Goal: Use online tool/utility: Utilize a website feature to perform a specific function

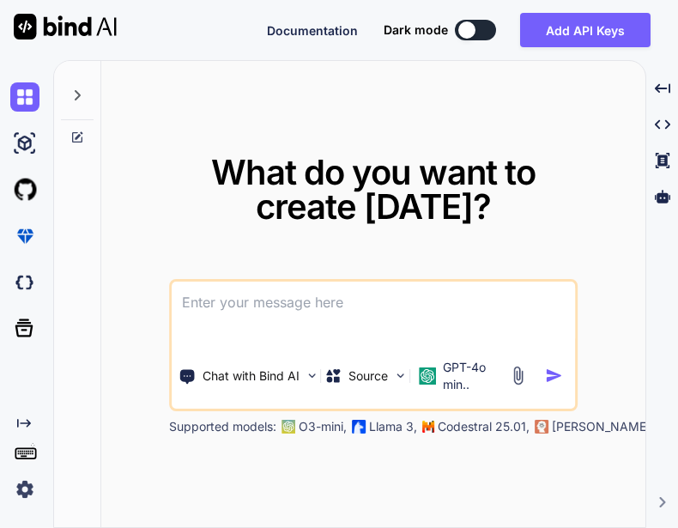
click at [14, 484] on img at bounding box center [24, 489] width 29 height 29
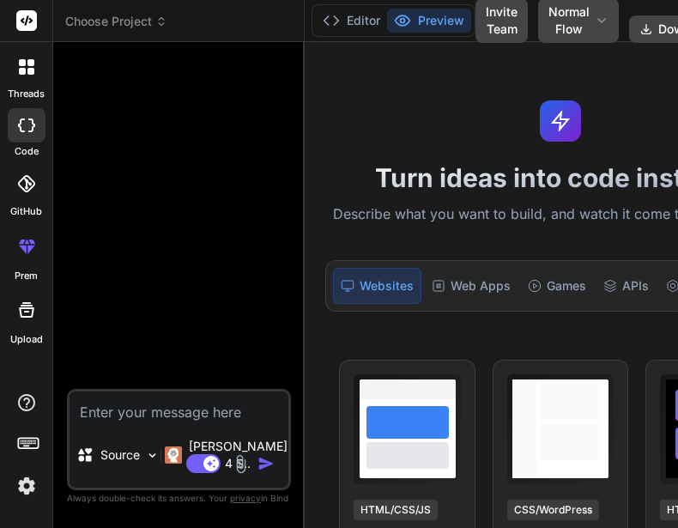
click at [38, 484] on img at bounding box center [26, 485] width 29 height 29
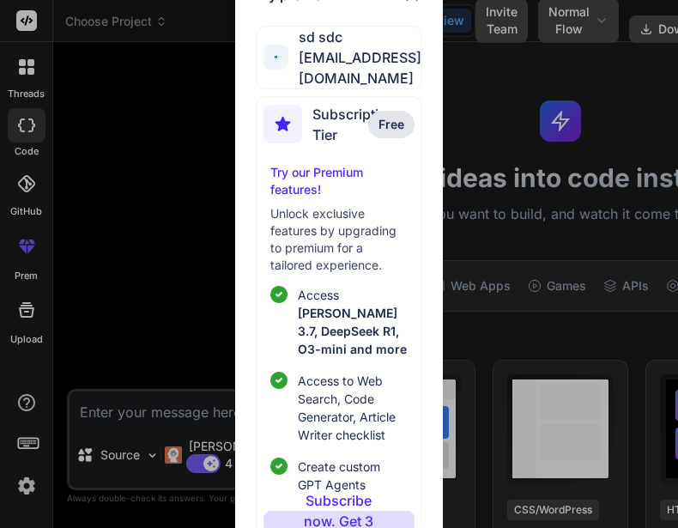
click at [468, 10] on div "My profile sd sdc [EMAIL_ADDRESS][DOMAIN_NAME] Subscription Tier Free Try our P…" at bounding box center [339, 264] width 678 height 528
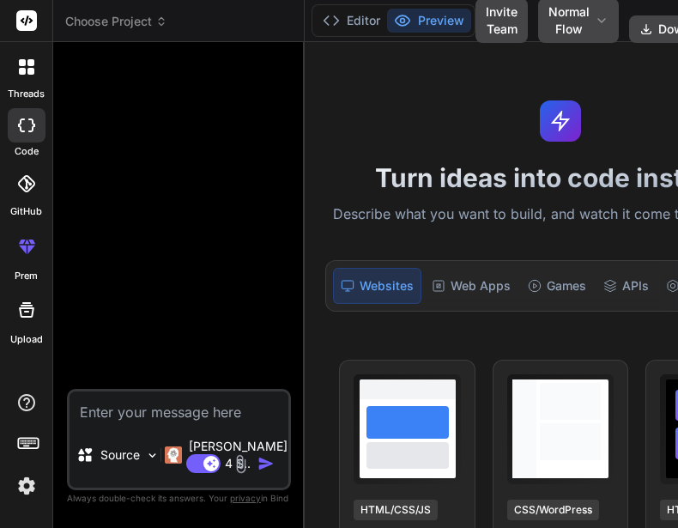
click at [476, 10] on button "Invite Team" at bounding box center [502, 20] width 52 height 45
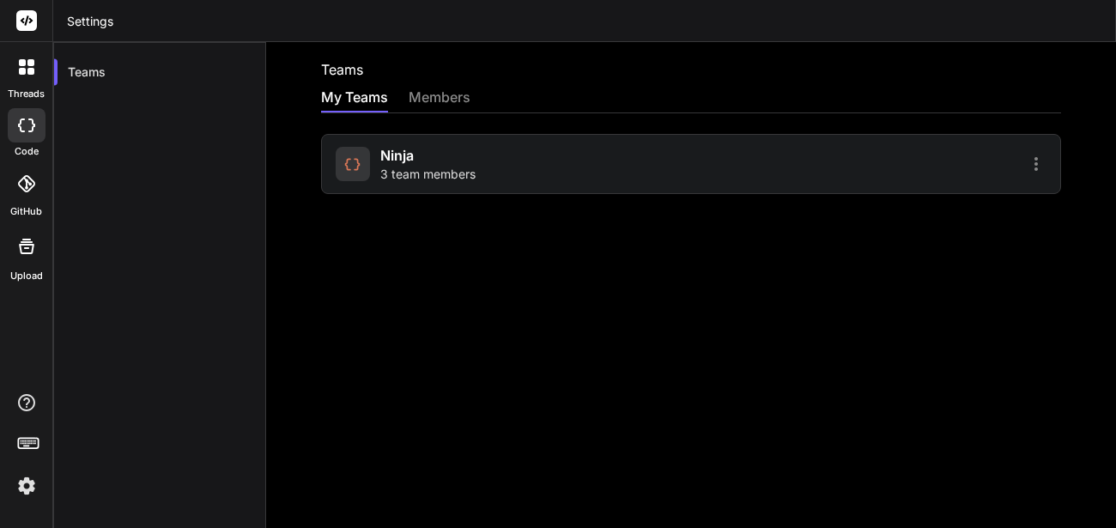
click at [400, 159] on span "Ninja" at bounding box center [396, 155] width 33 height 21
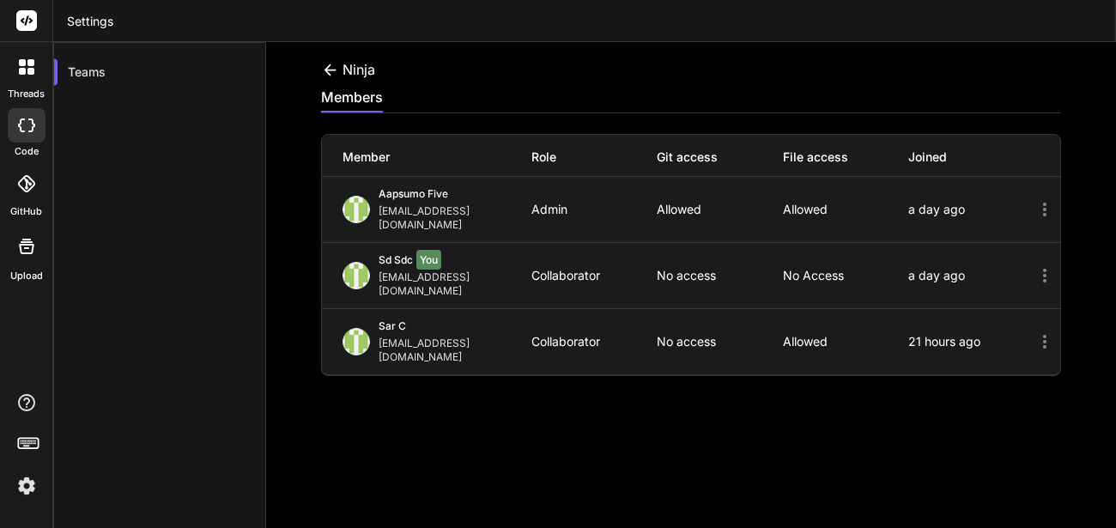
click at [37, 128] on div at bounding box center [27, 125] width 38 height 34
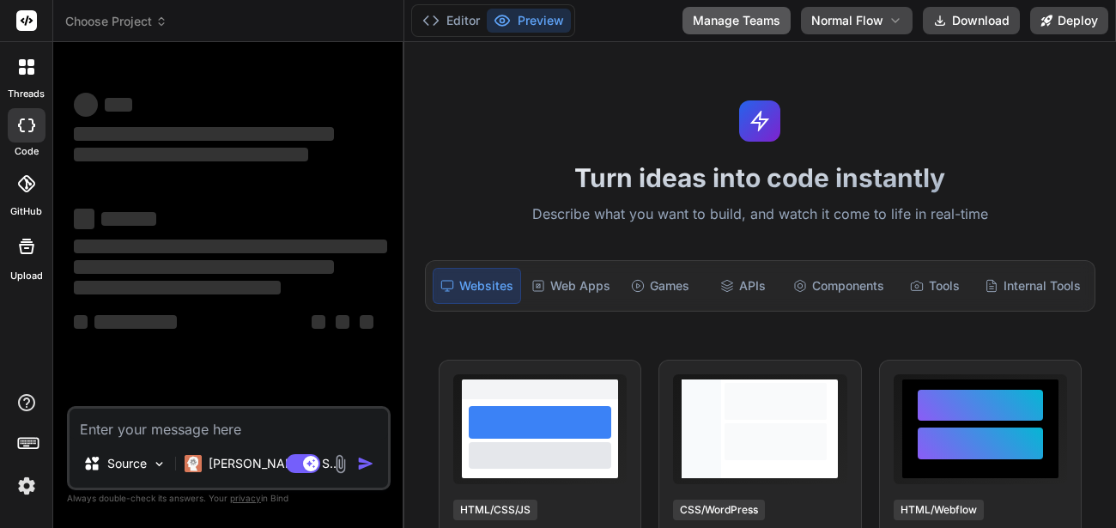
click at [678, 17] on button "Manage Teams" at bounding box center [737, 20] width 108 height 27
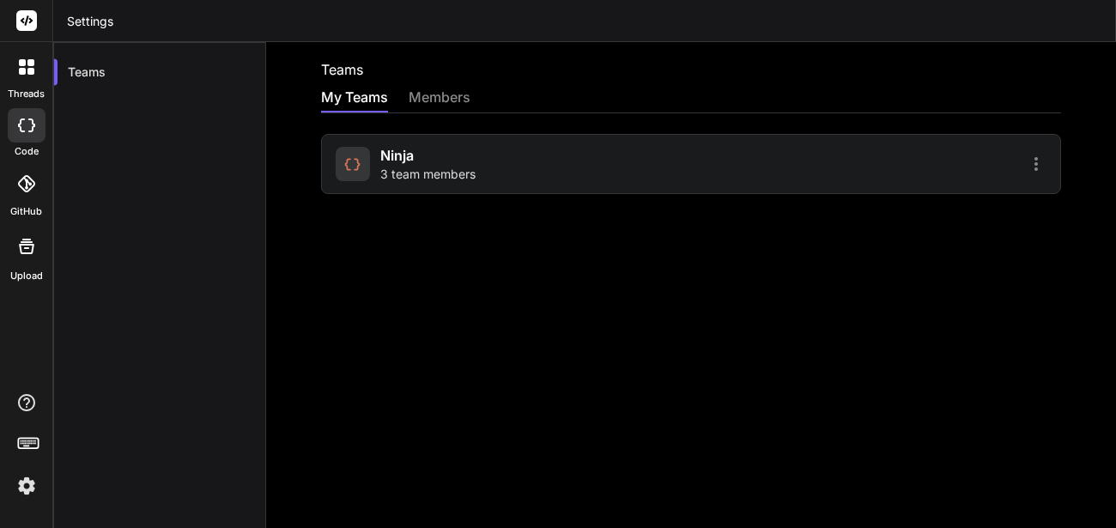
click at [422, 176] on span "3 team members" at bounding box center [427, 174] width 95 height 17
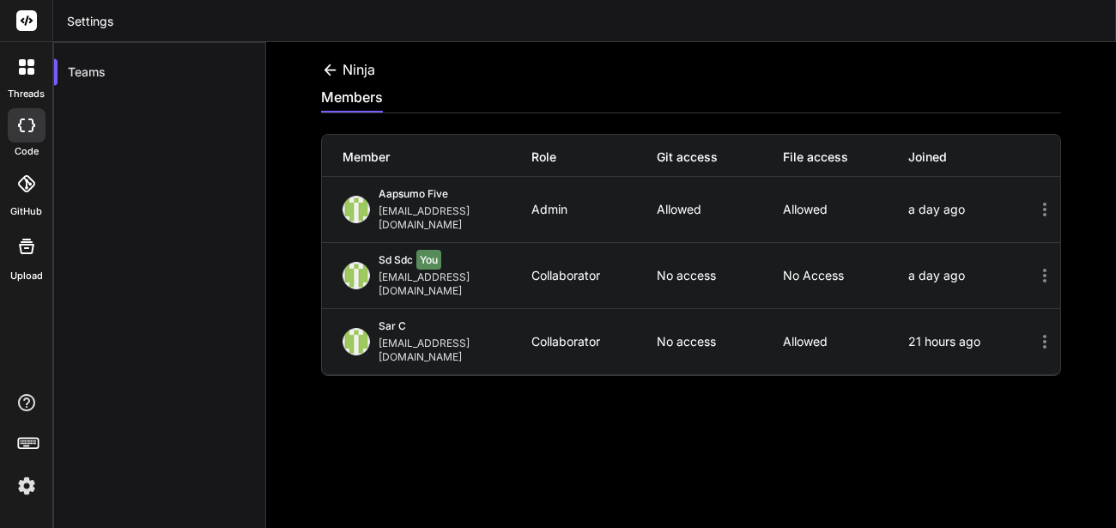
click at [30, 121] on icon at bounding box center [26, 126] width 17 height 14
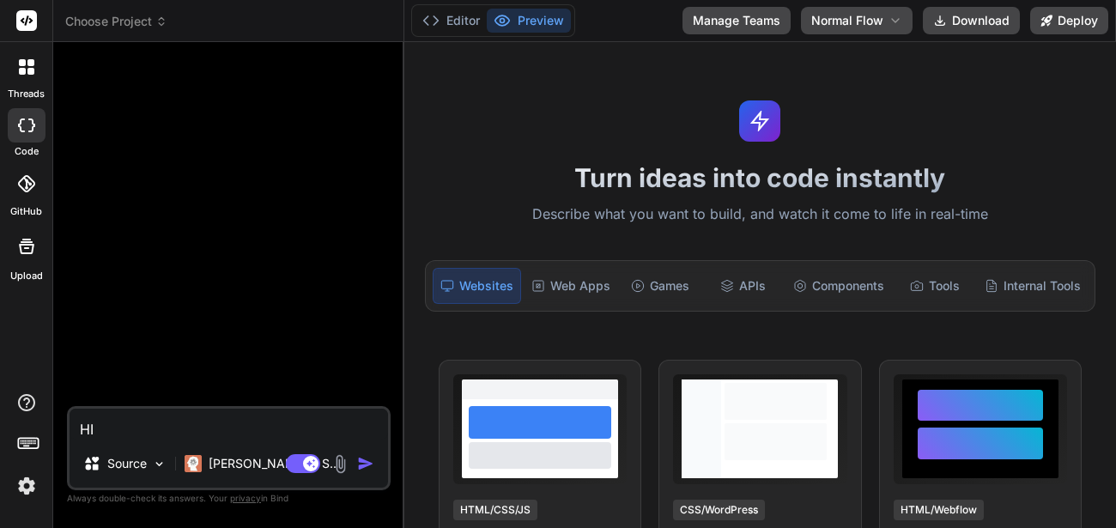
type textarea "HI"
click at [356, 464] on div "Agent Mode. When this toggle is activated, AI automatically makes decisions, re…" at bounding box center [332, 463] width 99 height 21
click at [365, 465] on img "button" at bounding box center [365, 463] width 17 height 17
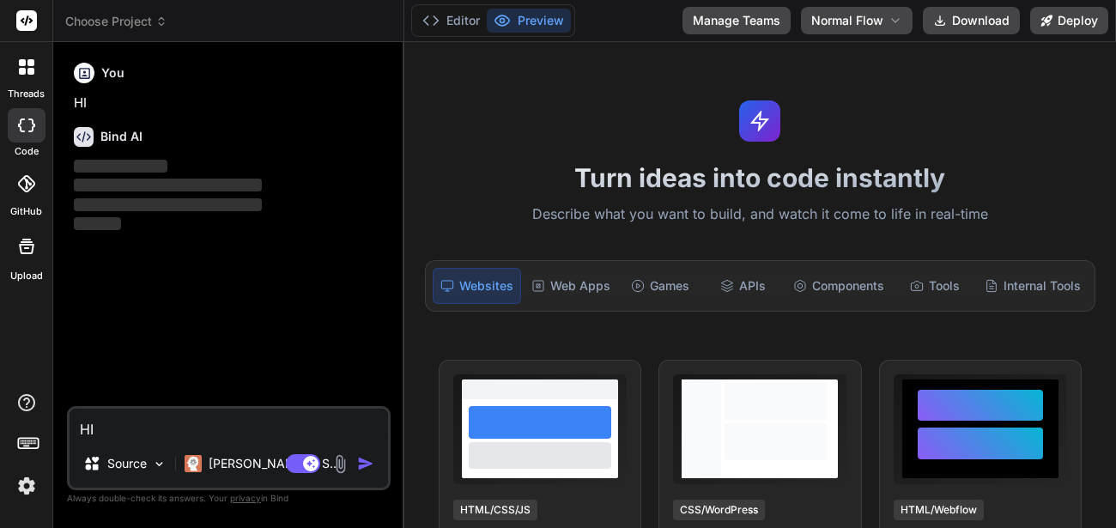
click at [232, 427] on textarea "HI" at bounding box center [229, 424] width 319 height 31
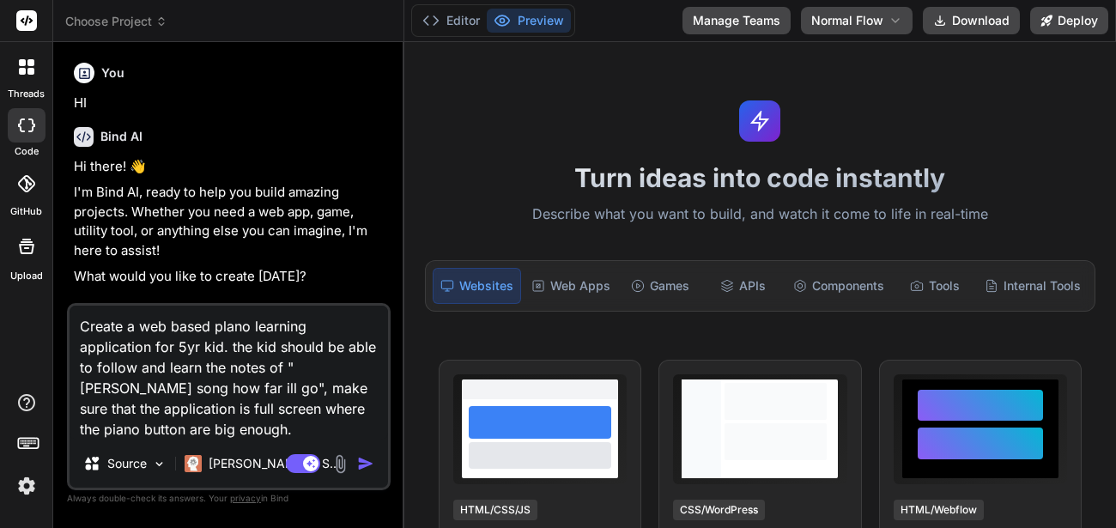
type textarea "Create a web based plano learning application for 5yr kid. the kid should be ab…"
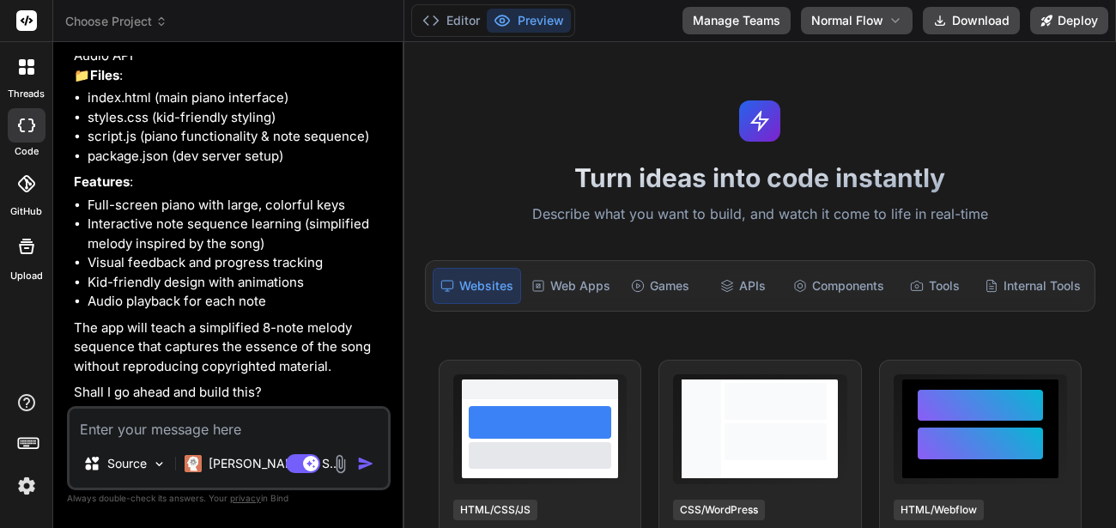
scroll to position [499, 0]
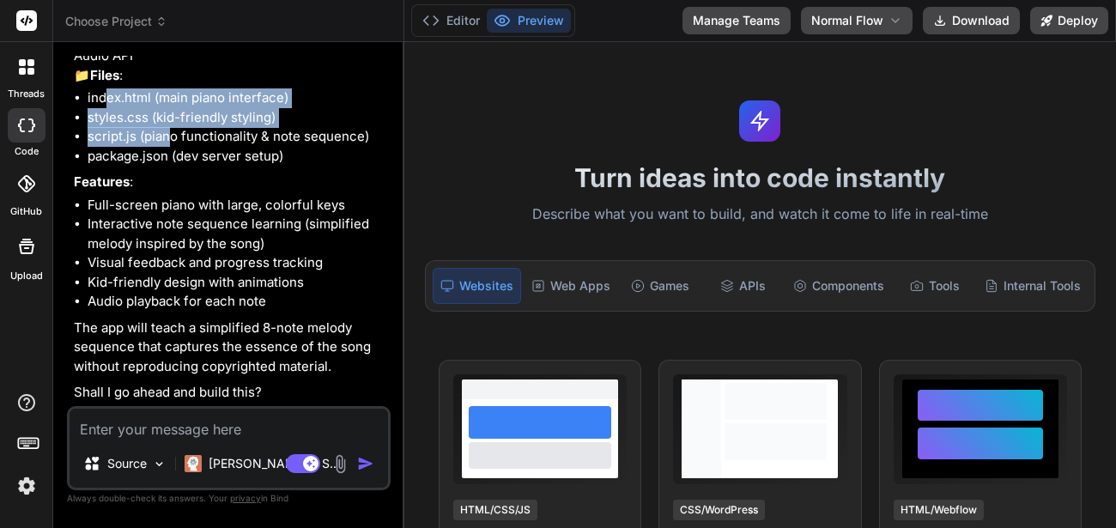
drag, startPoint x: 108, startPoint y: 94, endPoint x: 176, endPoint y: 144, distance: 84.7
click at [176, 144] on ul "index.html (main piano interface) styles.css (kid-friendly styling) script.js (…" at bounding box center [230, 126] width 313 height 77
click at [176, 144] on li "script.js (piano functionality & note sequence)" at bounding box center [238, 137] width 300 height 20
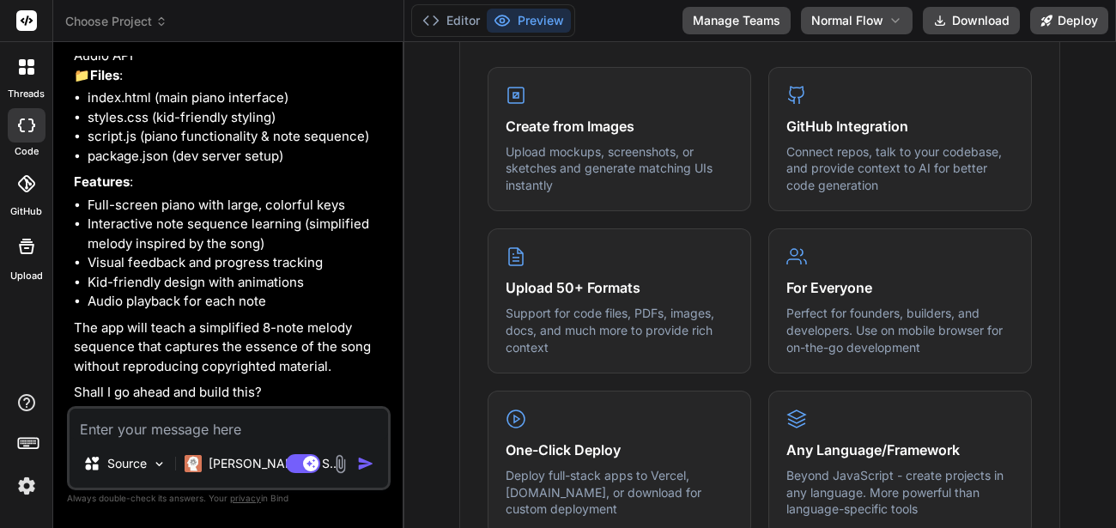
scroll to position [729, 0]
click at [678, 8] on button "Manage Teams" at bounding box center [737, 20] width 108 height 27
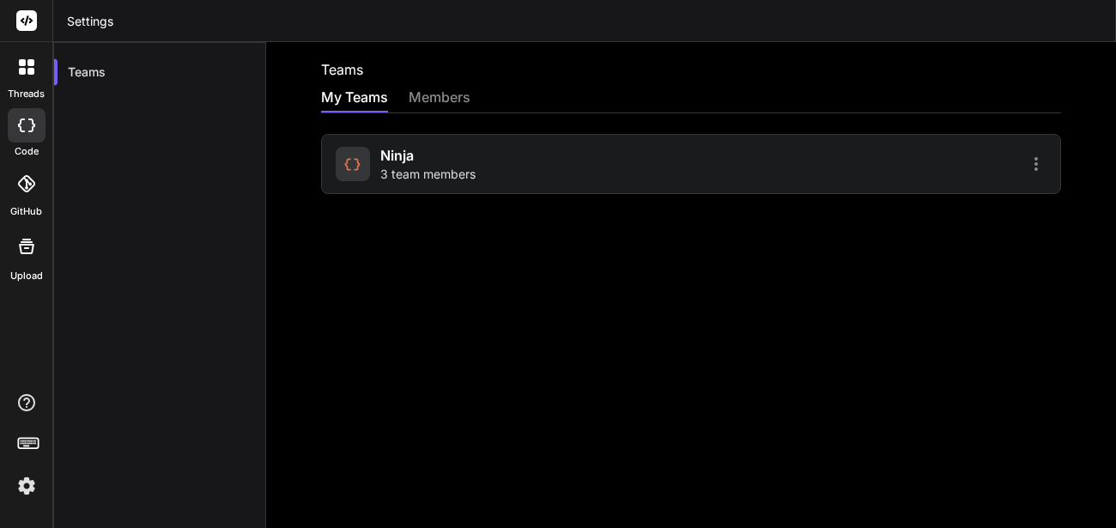
click at [37, 131] on div at bounding box center [27, 125] width 38 height 34
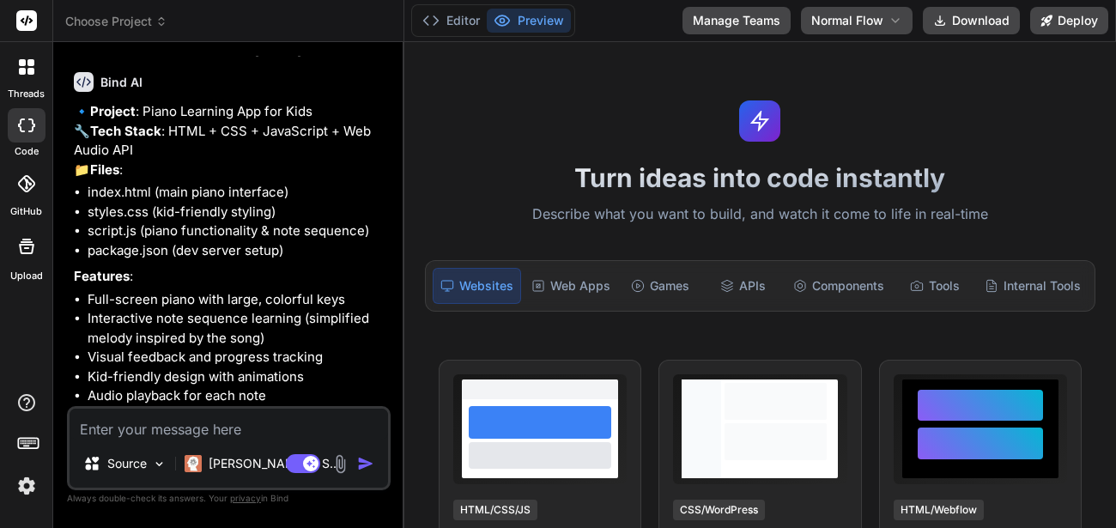
scroll to position [405, 0]
